Goal: Task Accomplishment & Management: Manage account settings

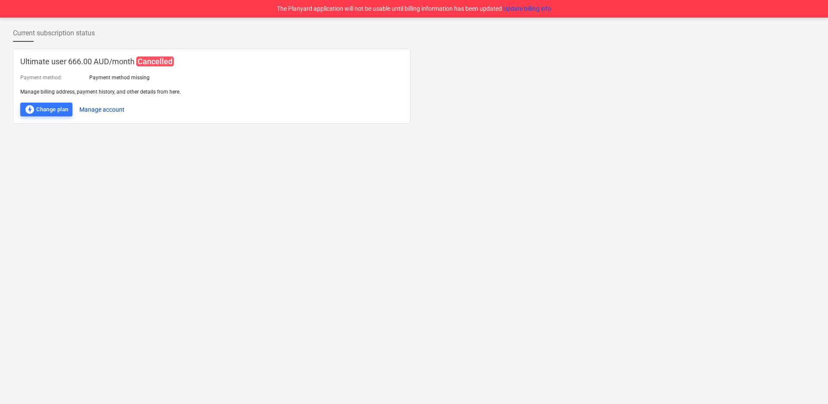
click at [100, 106] on button "Manage account" at bounding box center [101, 110] width 45 height 14
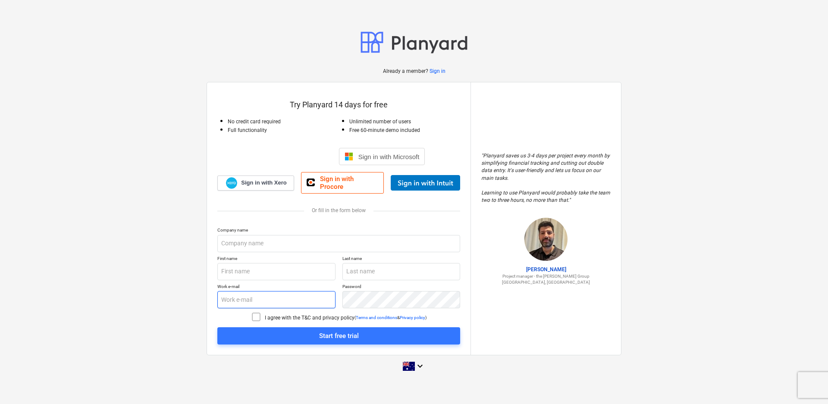
type input "[PERSON_NAME][EMAIL_ADDRESS][DOMAIN_NAME]"
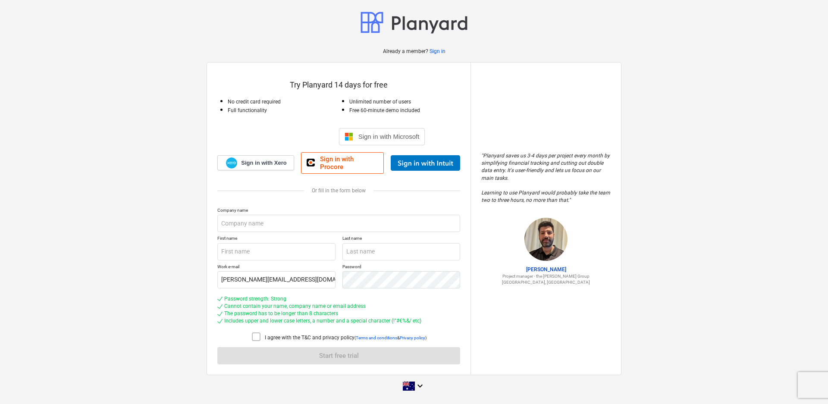
click at [440, 73] on div "Already a member? Sign in Try Planyard 14 days for free No credit card required…" at bounding box center [414, 202] width 828 height 404
click at [440, 53] on p "Sign in" at bounding box center [437, 51] width 16 height 7
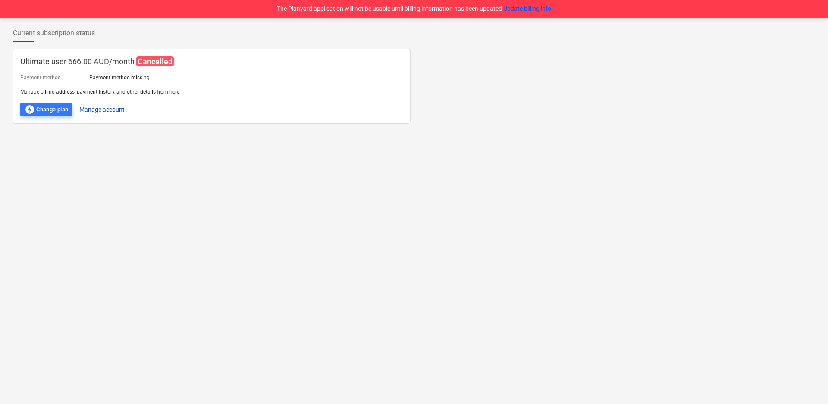
click at [103, 110] on button "Manage account" at bounding box center [101, 110] width 45 height 14
click at [83, 175] on div "Current subscription status Ultimate user 666.00 AUD / month Cancelled Payment …" at bounding box center [414, 211] width 828 height 386
click at [110, 110] on button "Manage account" at bounding box center [101, 110] width 45 height 14
